Goal: Book appointment/travel/reservation

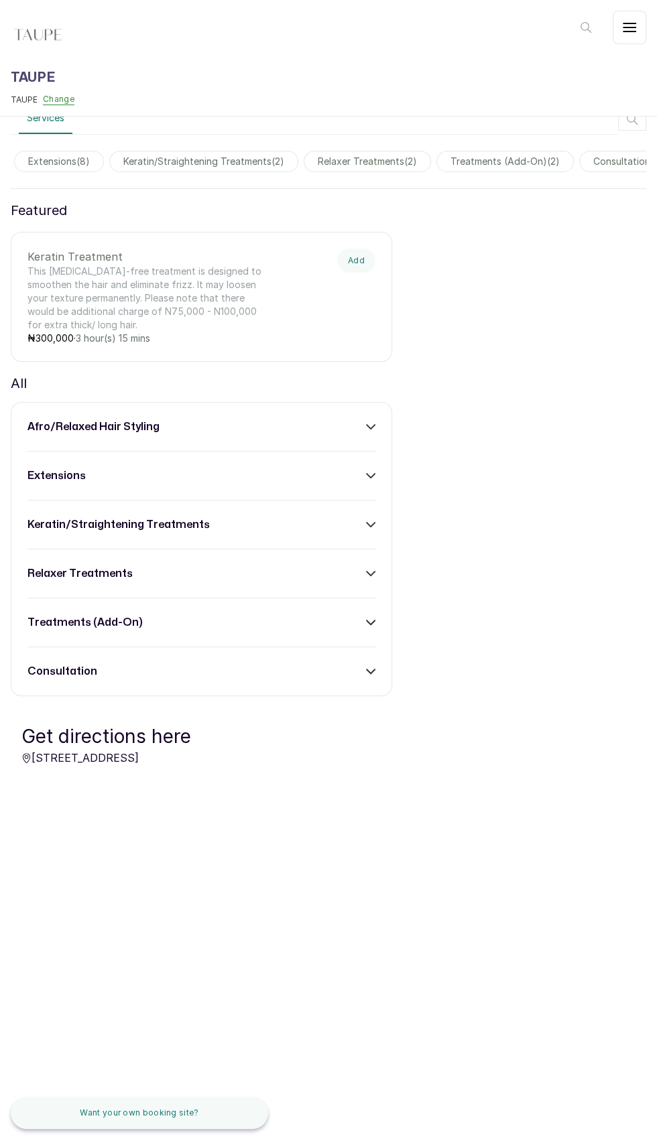
scroll to position [0, 247]
click at [363, 172] on span "relaxer treatments ( 2 )" at bounding box center [338, 161] width 127 height 21
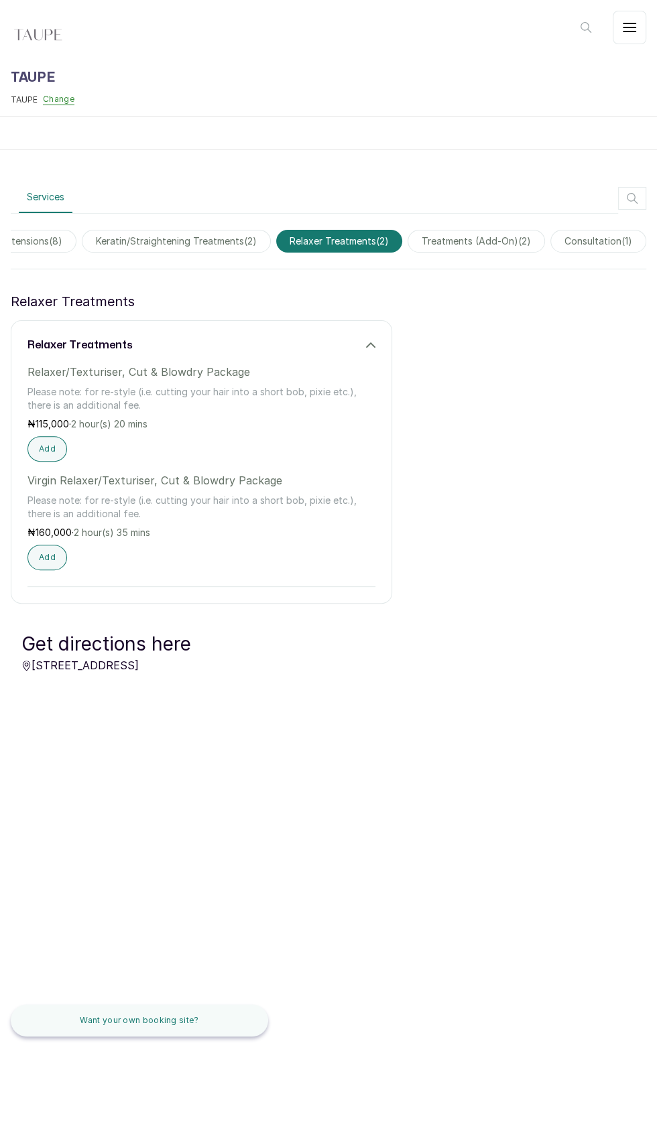
scroll to position [351, 0]
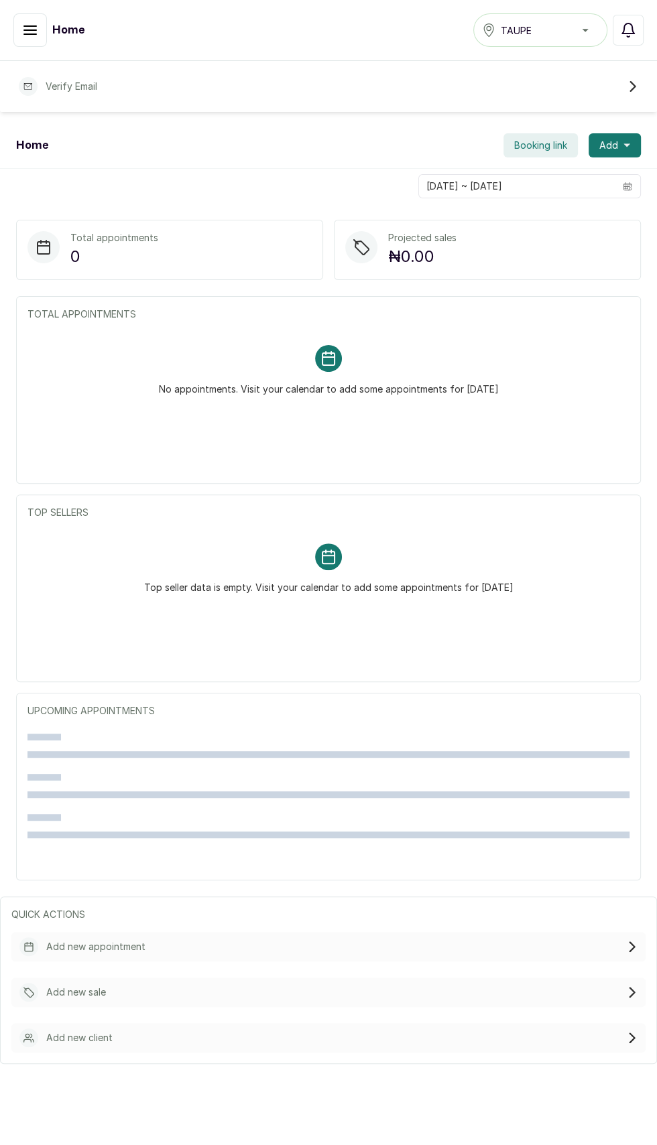
click at [627, 29] on icon "button" at bounding box center [628, 30] width 16 height 16
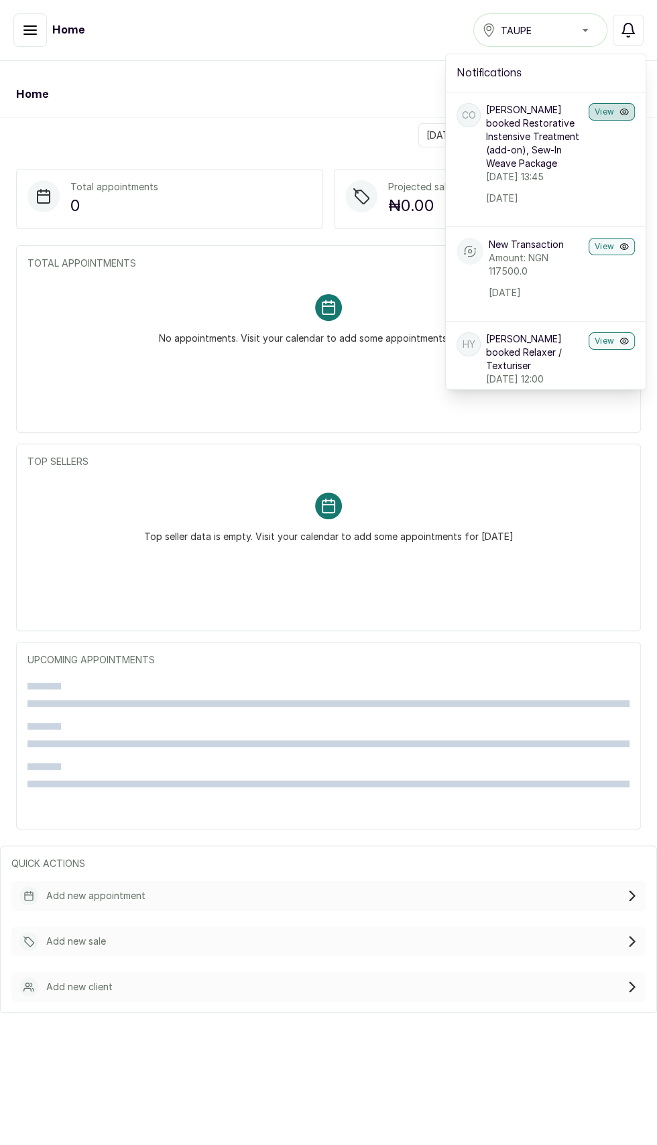
click at [624, 111] on icon "button" at bounding box center [623, 111] width 9 height 9
